Goal: Task Accomplishment & Management: Manage account settings

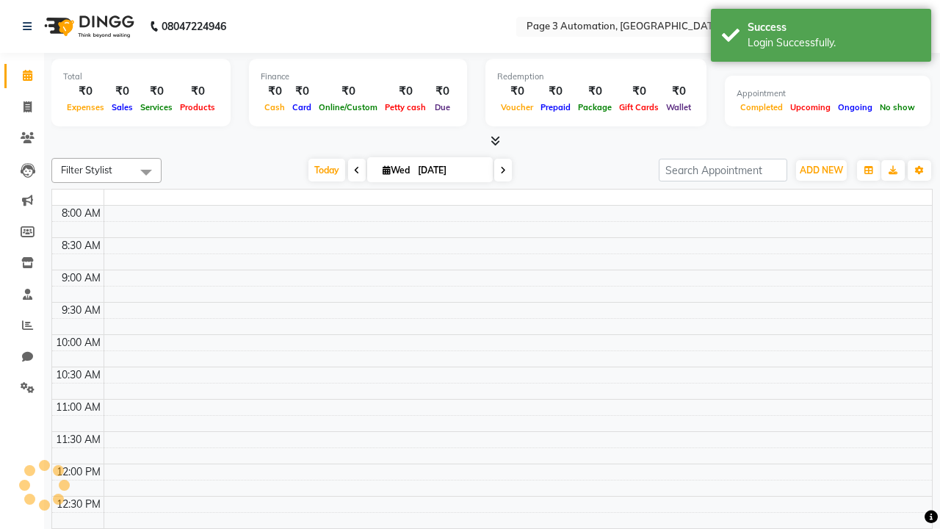
select select "en"
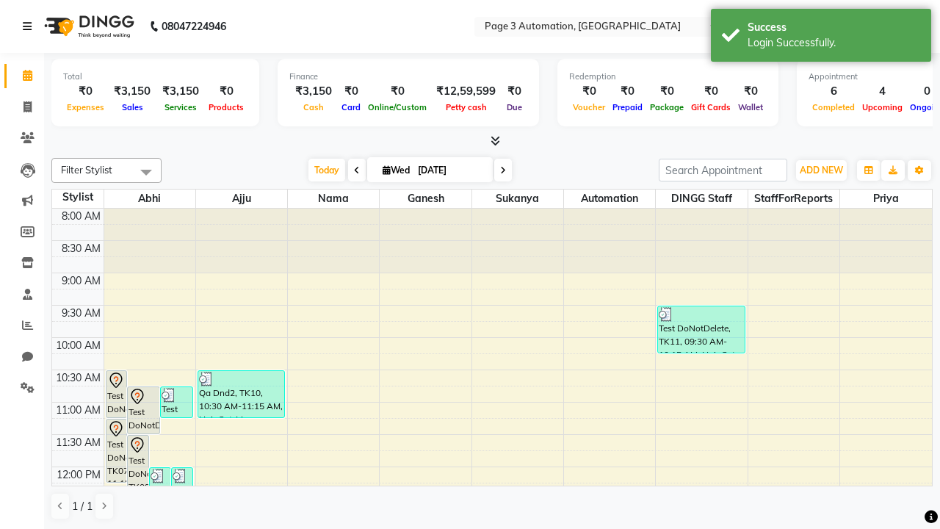
click at [30, 26] on icon at bounding box center [27, 26] width 9 height 10
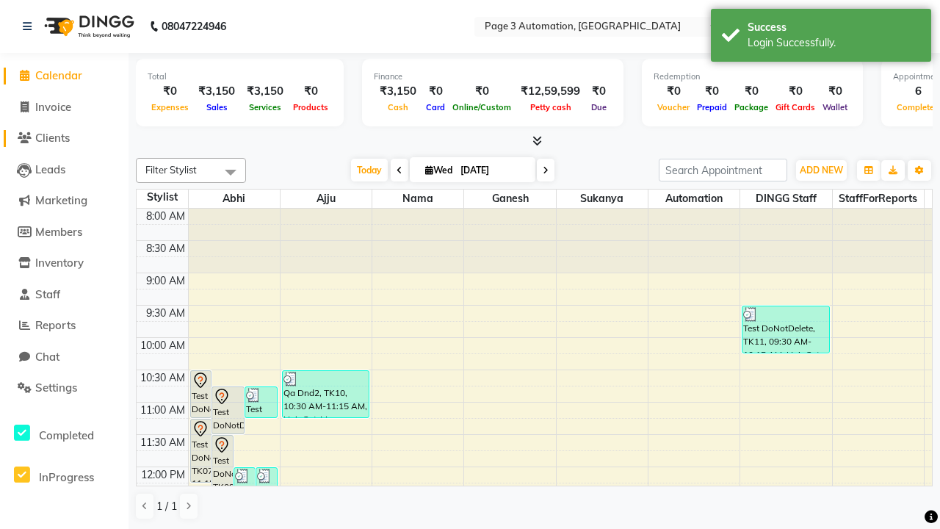
click at [64, 138] on span "Clients" at bounding box center [52, 138] width 35 height 14
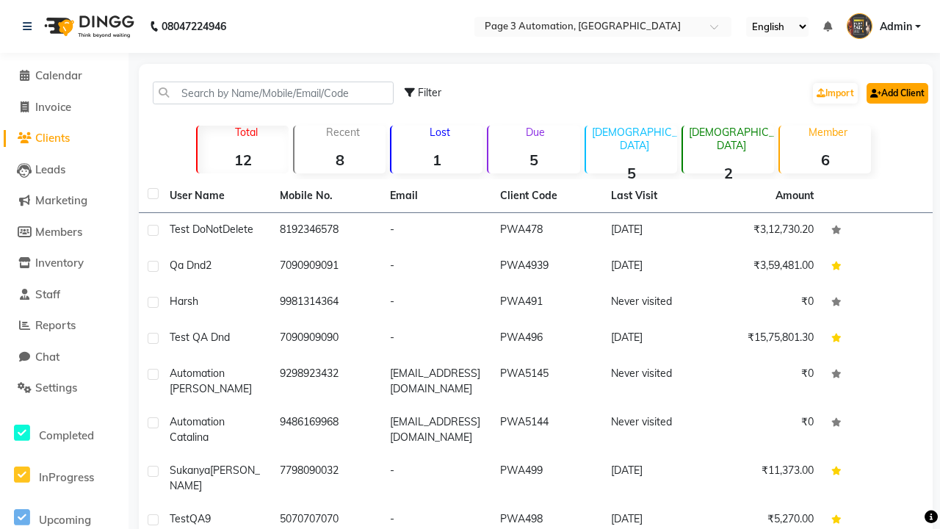
click at [896, 93] on link "Add Client" at bounding box center [898, 93] width 62 height 21
select select "22"
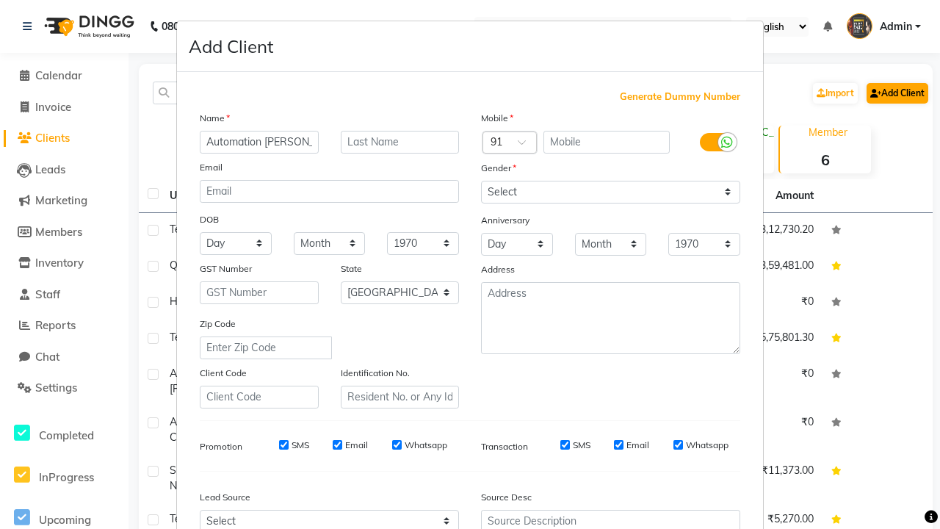
type input "Automation [PERSON_NAME]"
type input "9872761713"
type input "[EMAIL_ADDRESS][DOMAIN_NAME]"
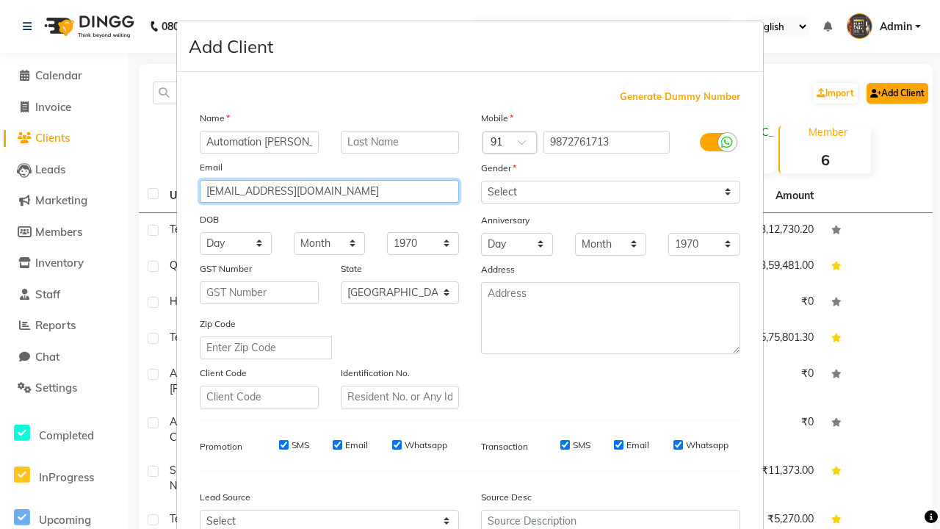
select select "[DEMOGRAPHIC_DATA]"
type input "[EMAIL_ADDRESS][DOMAIN_NAME]"
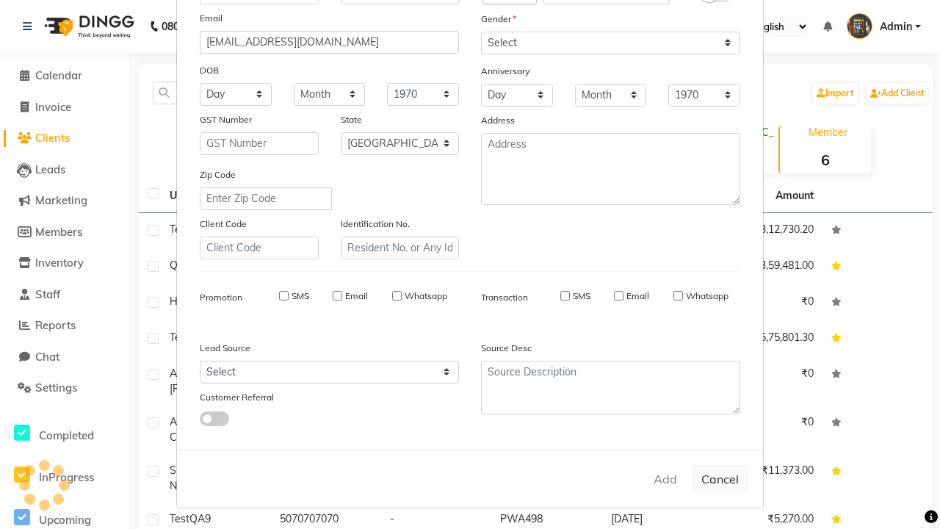
select select
select select "null"
select select
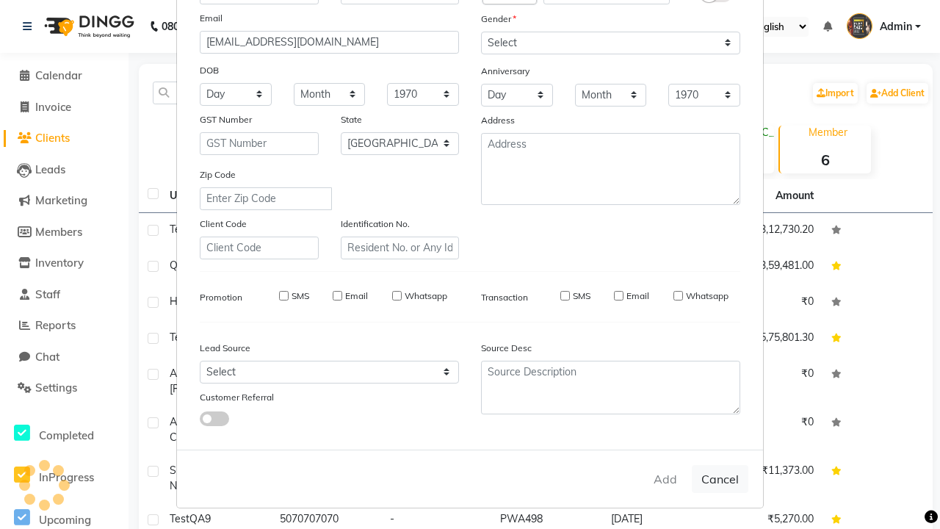
select select
checkbox input "false"
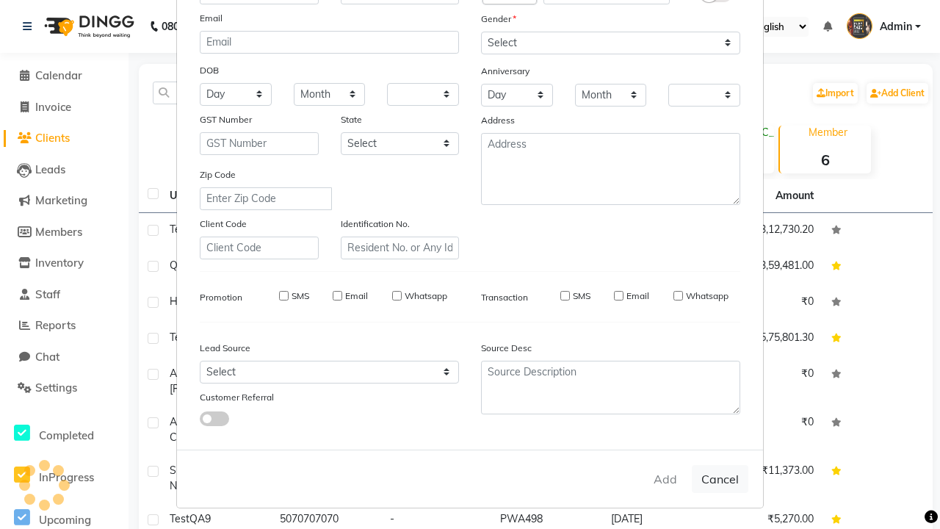
checkbox input "false"
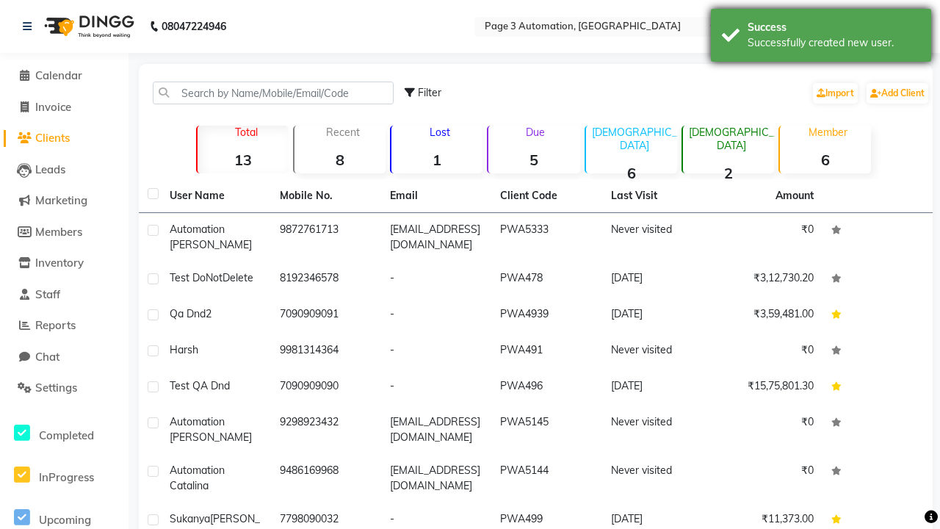
click at [821, 37] on div "Successfully created new user." at bounding box center [834, 42] width 173 height 15
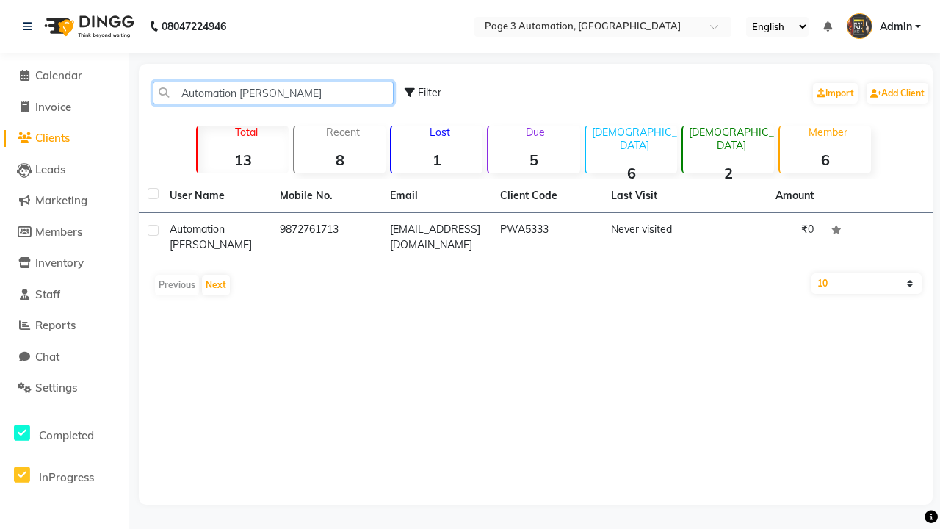
type input "Automation [PERSON_NAME]"
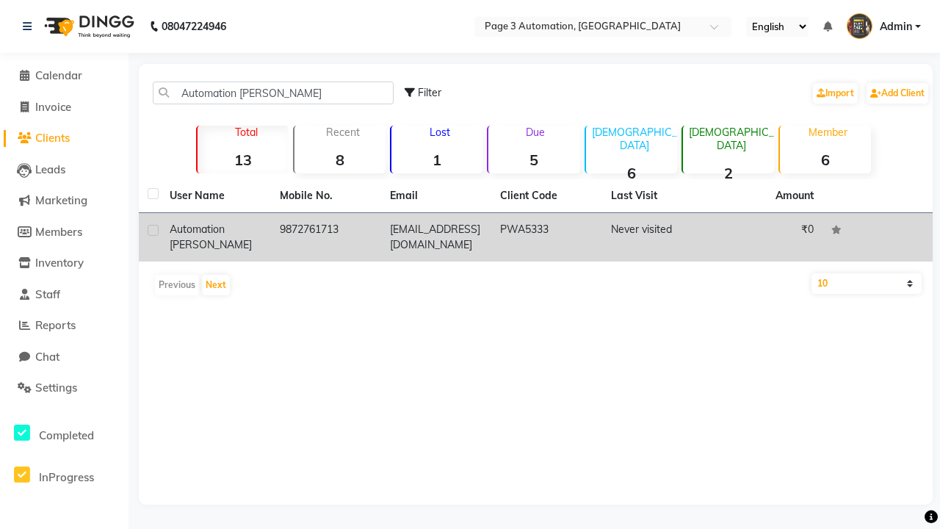
click at [536, 237] on td "PWA5333" at bounding box center [546, 237] width 110 height 48
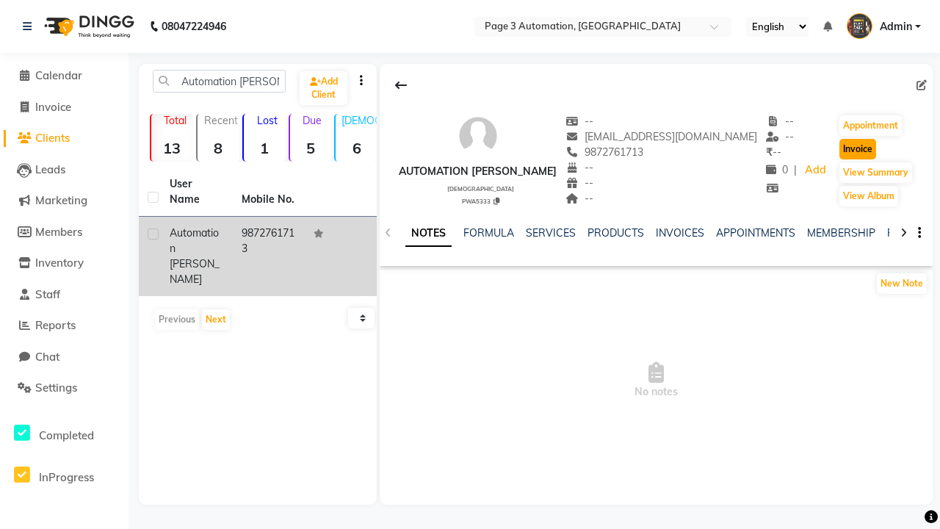
click at [848, 149] on button "Invoice" at bounding box center [858, 149] width 37 height 21
select select "2774"
select select "service"
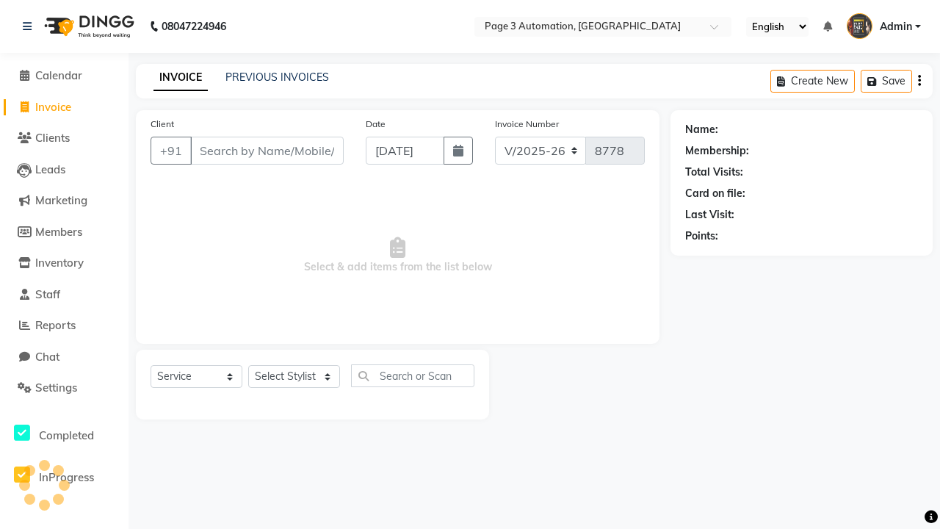
type input "9872761713"
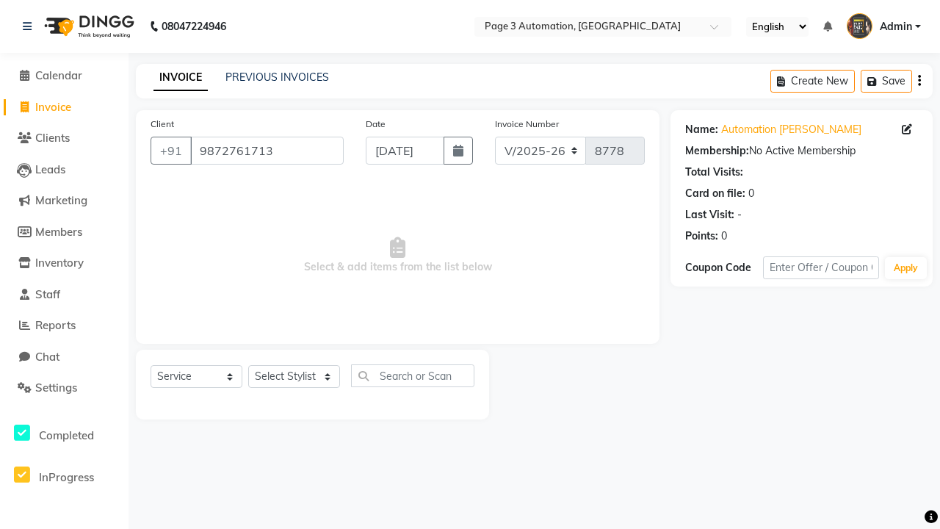
select select "71572"
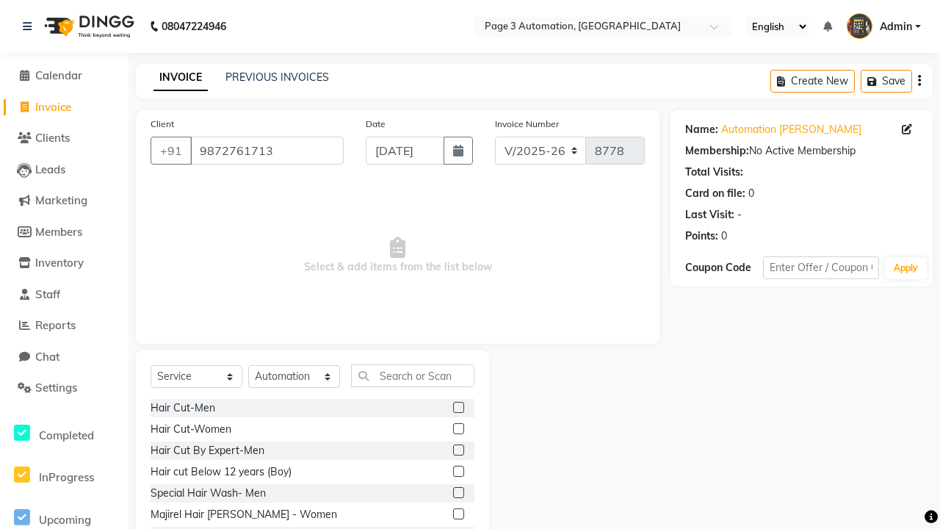
click at [458, 472] on label at bounding box center [458, 471] width 11 height 11
click at [458, 472] on input "checkbox" at bounding box center [458, 472] width 10 height 10
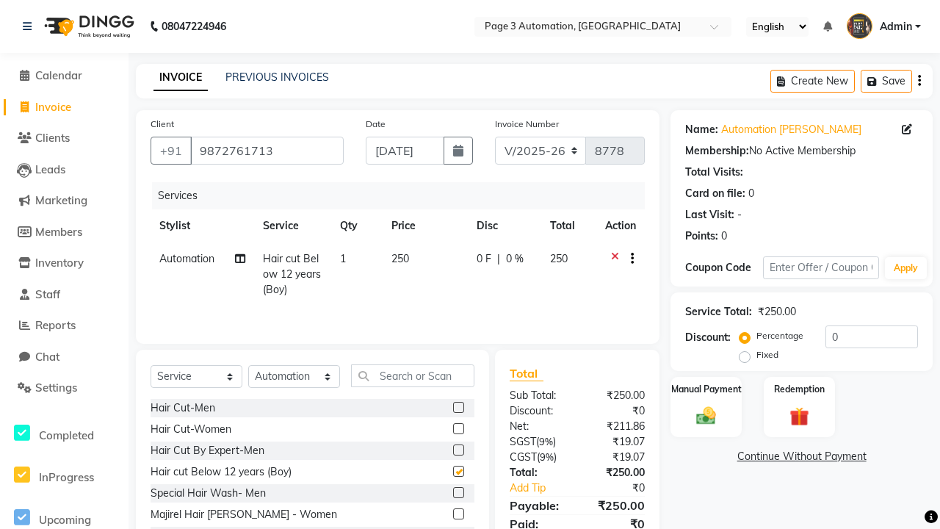
checkbox input "false"
click at [802, 456] on link "Continue Without Payment" at bounding box center [802, 456] width 256 height 15
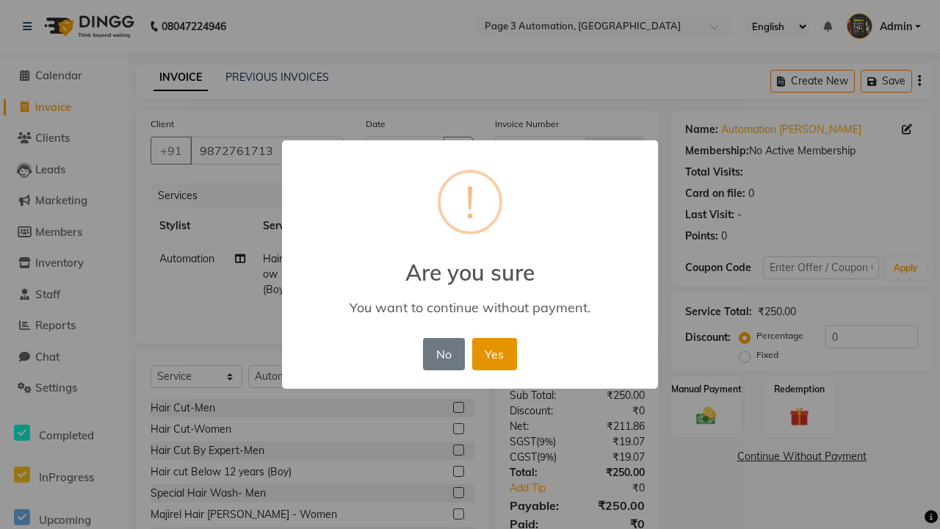
click at [494, 353] on button "Yes" at bounding box center [494, 354] width 45 height 32
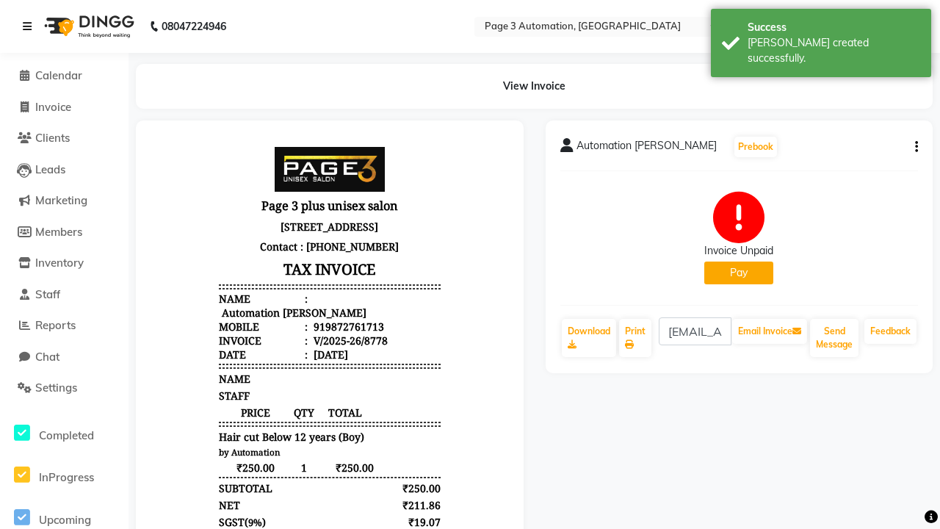
click at [821, 37] on div "[PERSON_NAME] created successfully." at bounding box center [834, 50] width 173 height 31
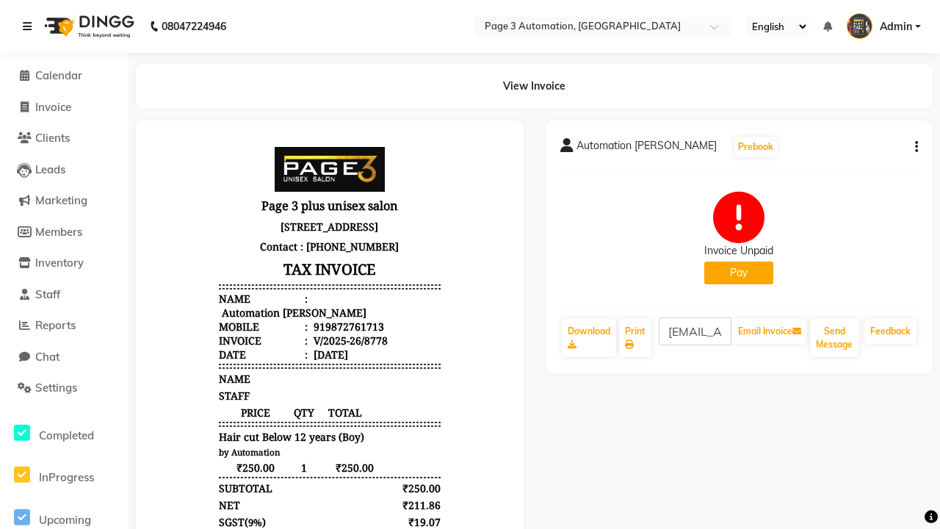
click at [30, 26] on icon at bounding box center [27, 26] width 9 height 10
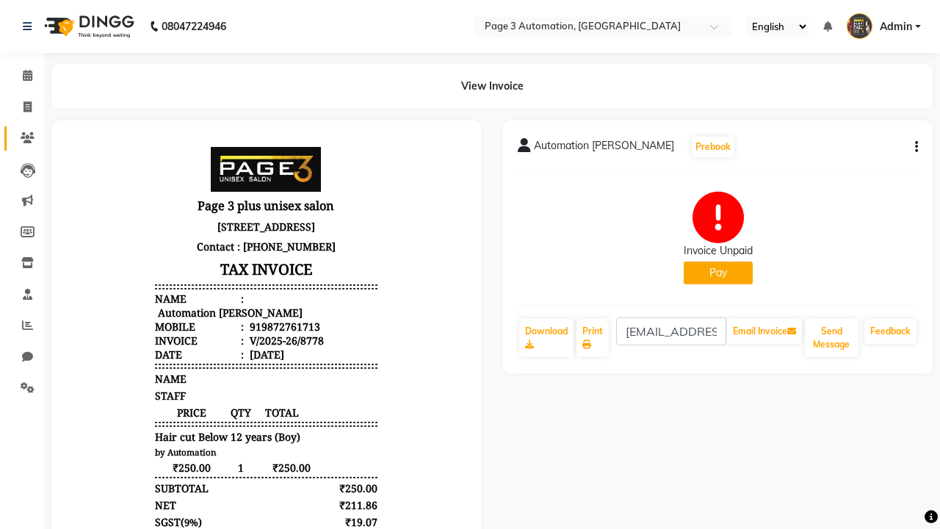
click at [22, 138] on icon at bounding box center [28, 137] width 14 height 11
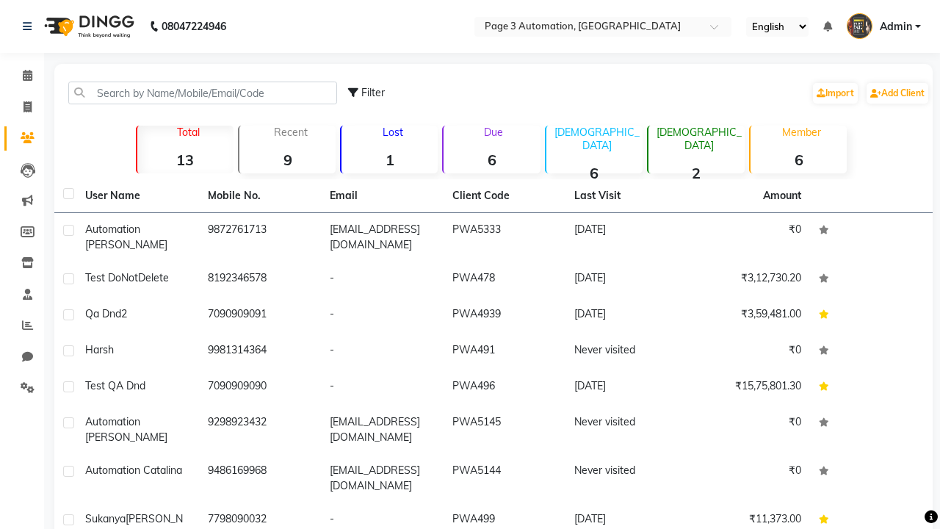
click at [492, 159] on strong "6" at bounding box center [492, 160] width 96 height 18
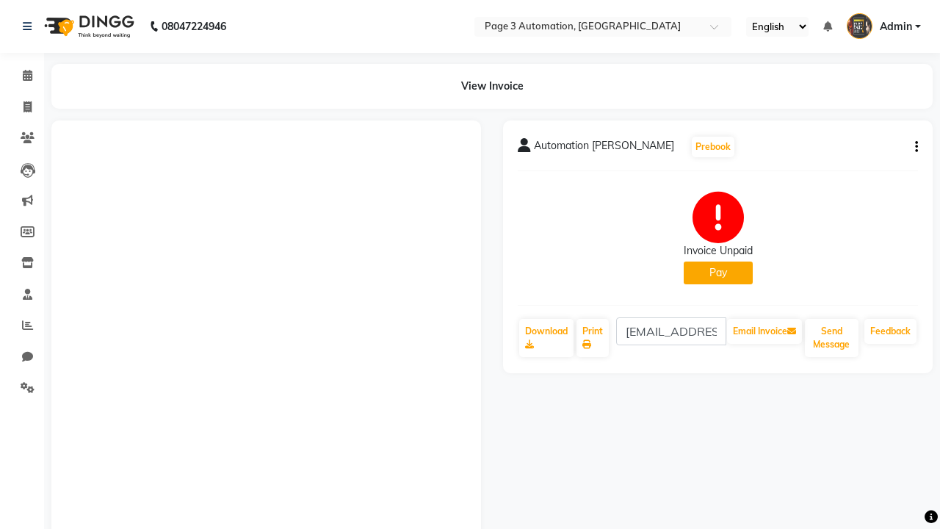
click at [914, 147] on button "button" at bounding box center [914, 147] width 9 height 15
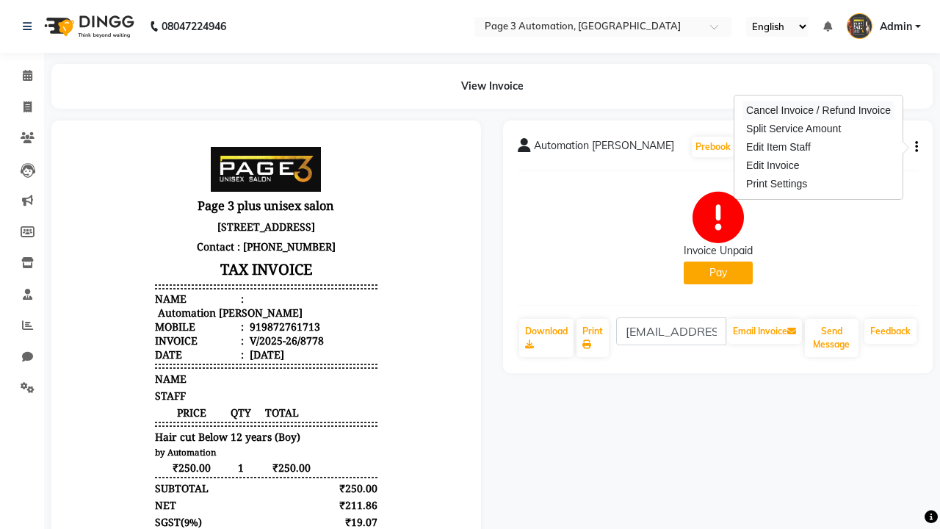
click at [818, 110] on div "Cancel Invoice / Refund Invoice" at bounding box center [818, 110] width 151 height 18
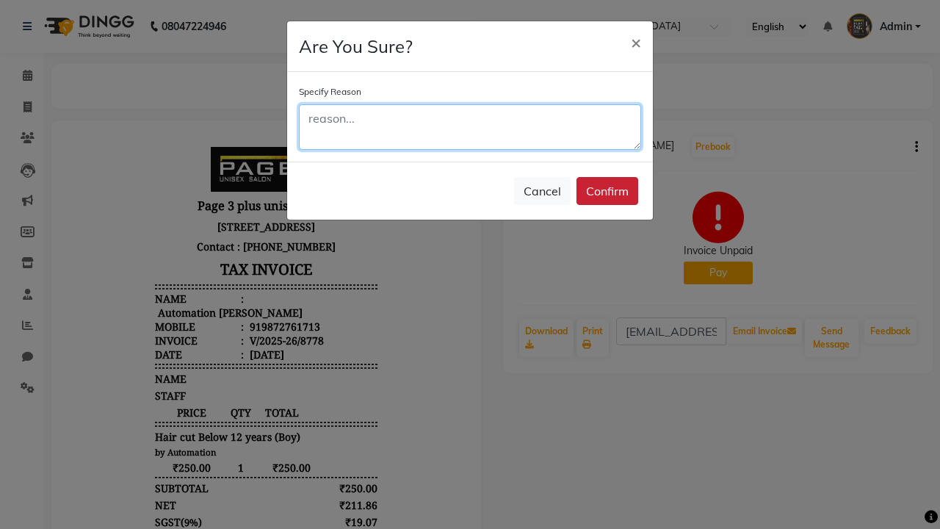
click at [470, 127] on textarea at bounding box center [470, 127] width 342 height 46
type textarea "Testing"
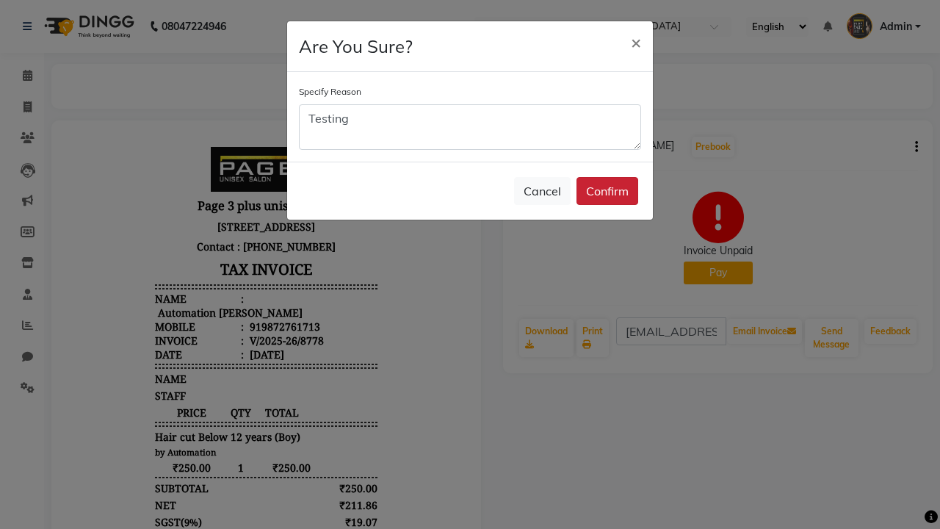
click at [608, 191] on button "Confirm" at bounding box center [608, 191] width 62 height 28
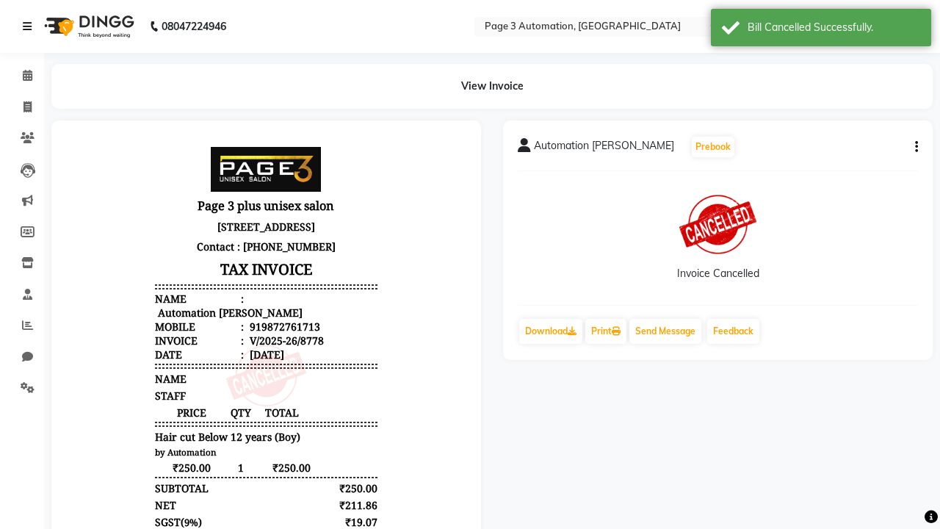
click at [821, 29] on div "Bill Cancelled Successfully." at bounding box center [834, 27] width 173 height 15
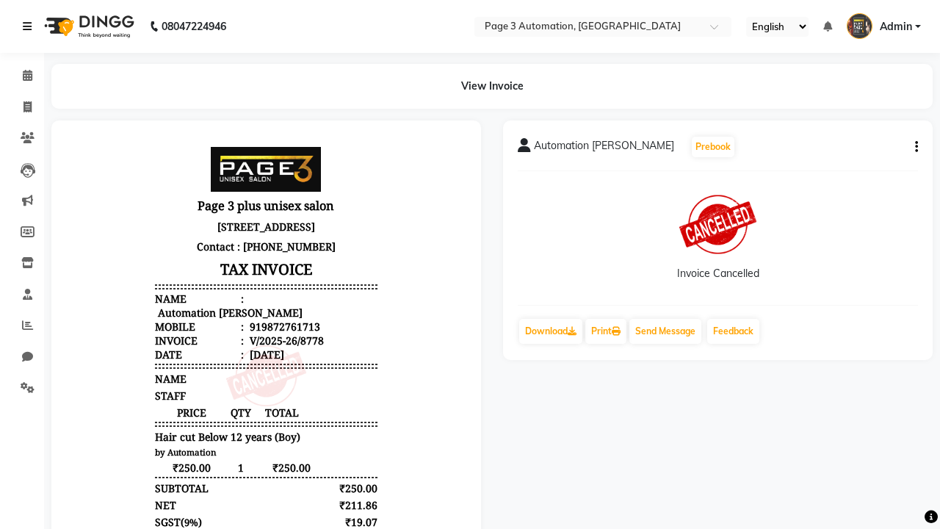
click at [30, 26] on icon at bounding box center [27, 26] width 9 height 10
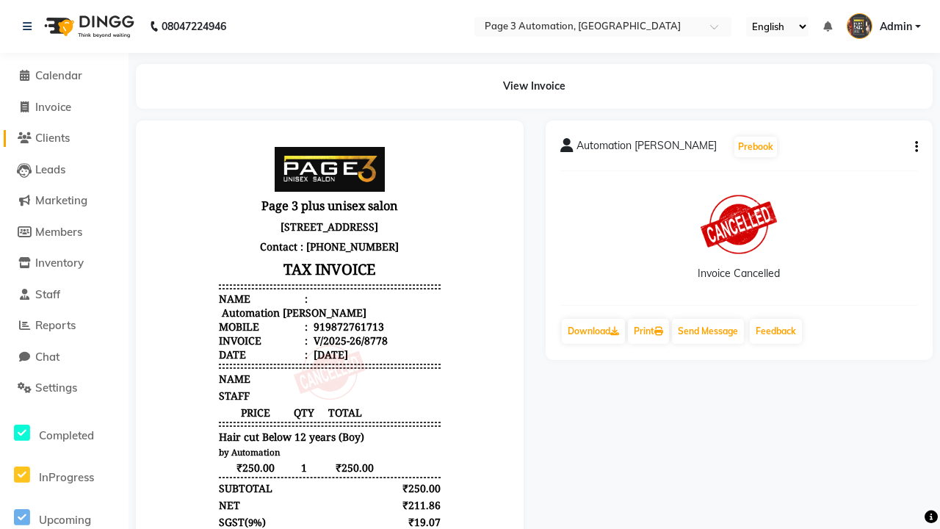
click at [64, 138] on span "Clients" at bounding box center [52, 138] width 35 height 14
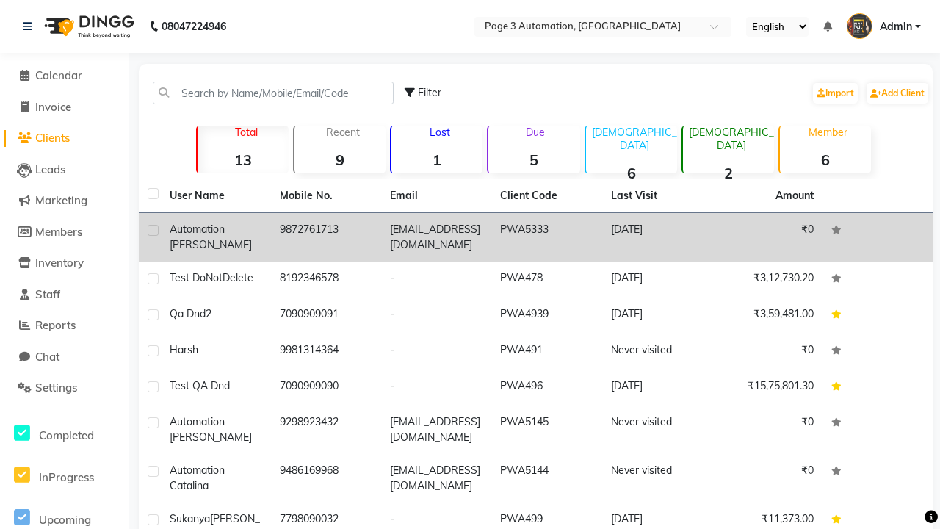
click at [153, 230] on label at bounding box center [153, 230] width 11 height 11
click at [153, 230] on input "checkbox" at bounding box center [153, 231] width 10 height 10
checkbox input "true"
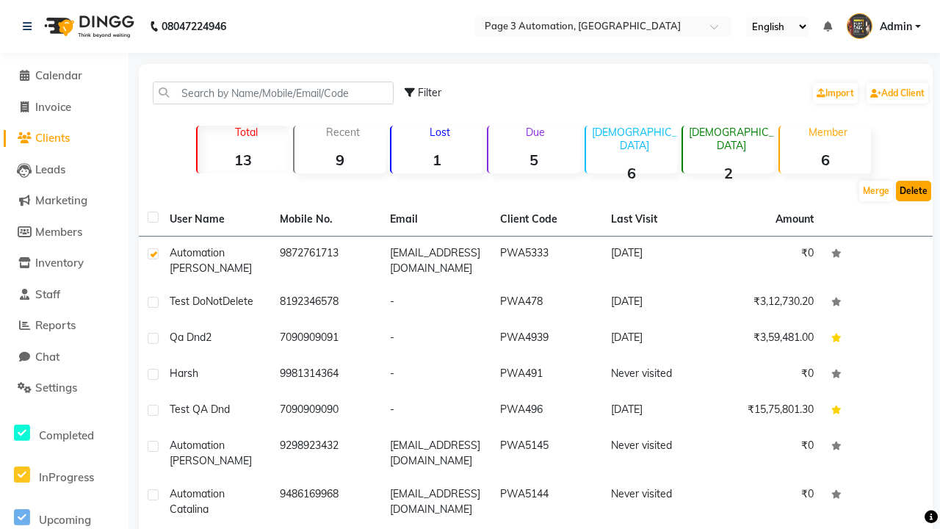
click at [914, 191] on button "Delete" at bounding box center [913, 191] width 35 height 21
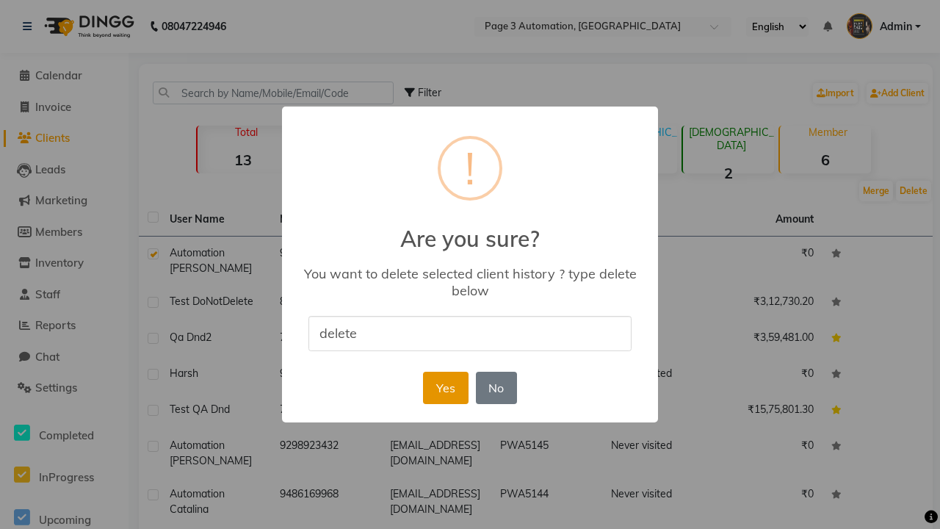
type input "delete"
click at [445, 387] on button "Yes" at bounding box center [445, 388] width 45 height 32
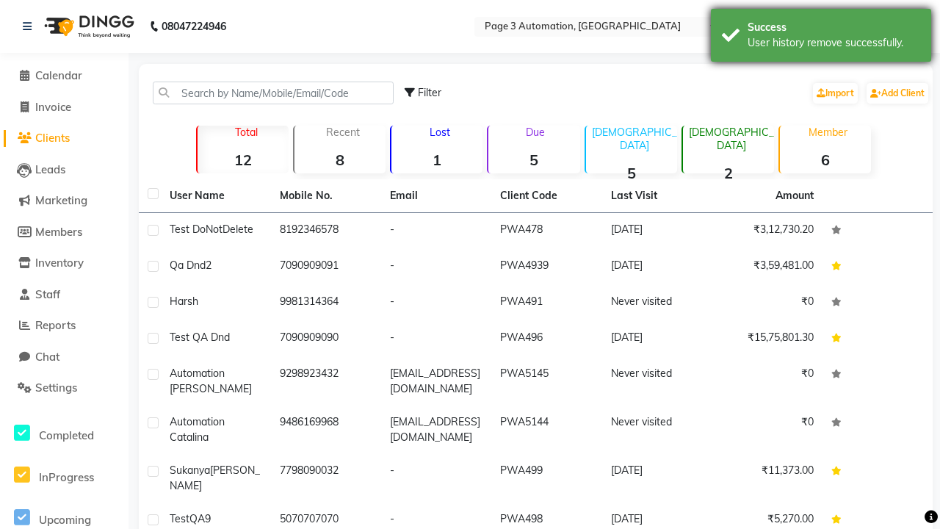
click at [821, 37] on div "User history remove successfully." at bounding box center [834, 42] width 173 height 15
click at [884, 26] on span "Admin" at bounding box center [896, 26] width 32 height 15
